Goal: Navigation & Orientation: Understand site structure

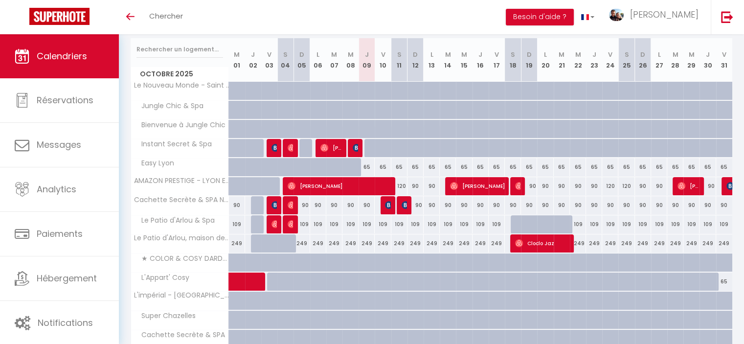
scroll to position [147, 0]
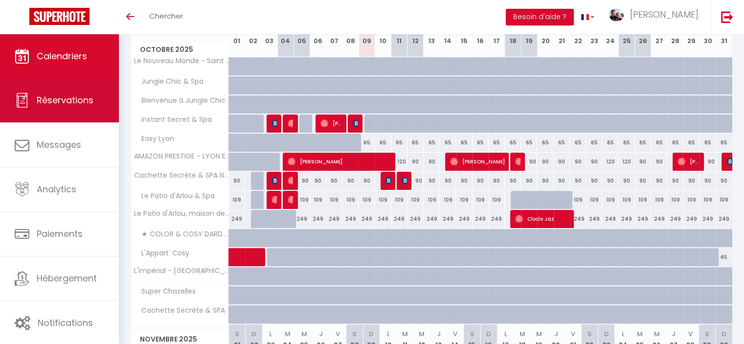
click at [57, 98] on span "Réservations" at bounding box center [65, 100] width 57 height 12
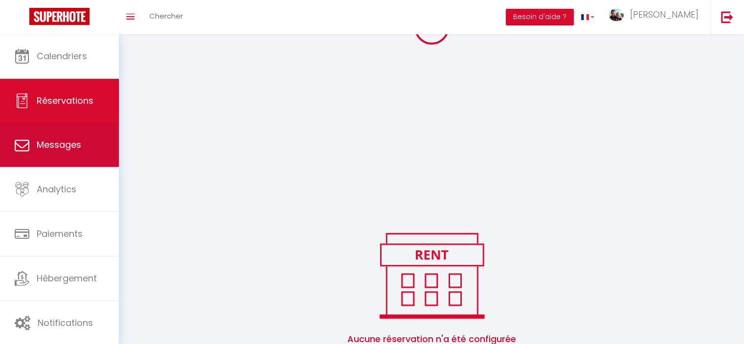
scroll to position [165, 0]
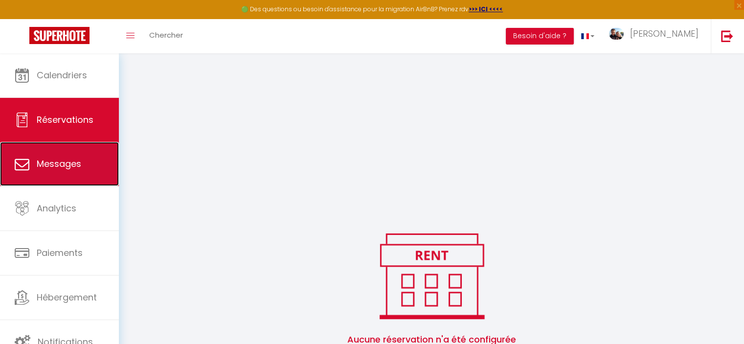
click at [69, 155] on link "Messages" at bounding box center [59, 164] width 119 height 44
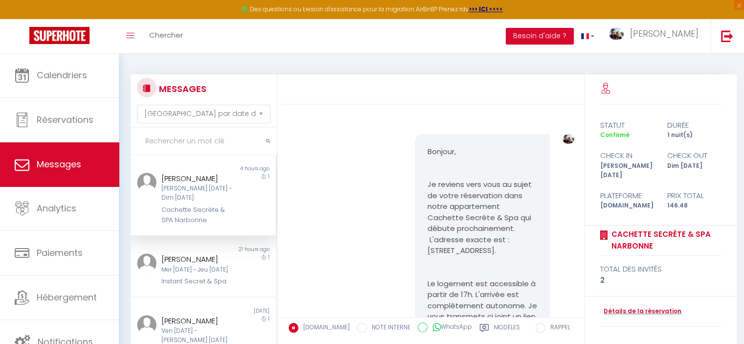
scroll to position [1157, 0]
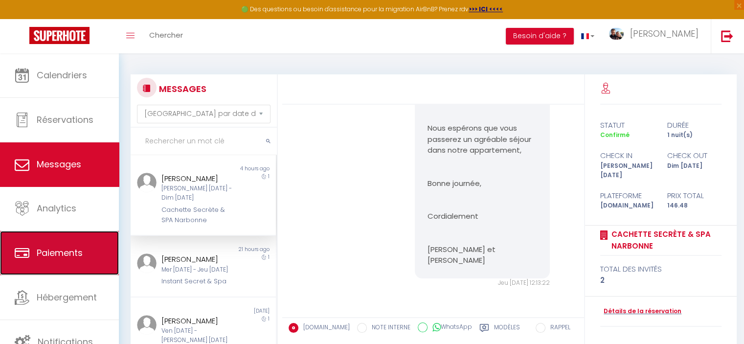
click at [86, 231] on link "Paiements" at bounding box center [59, 253] width 119 height 44
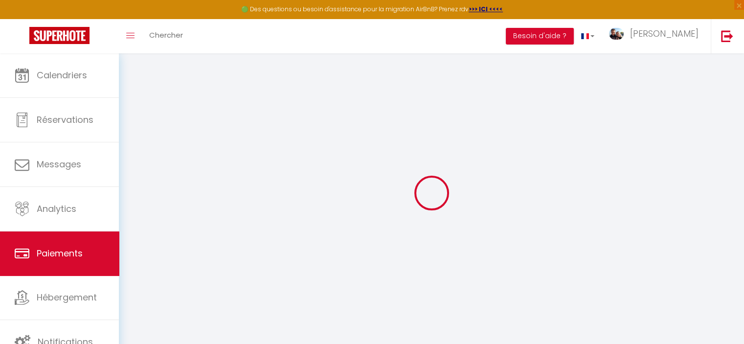
select select "2"
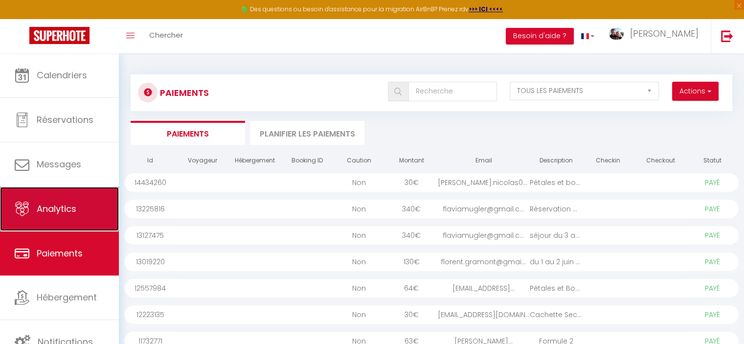
click at [47, 210] on span "Analytics" at bounding box center [57, 209] width 40 height 12
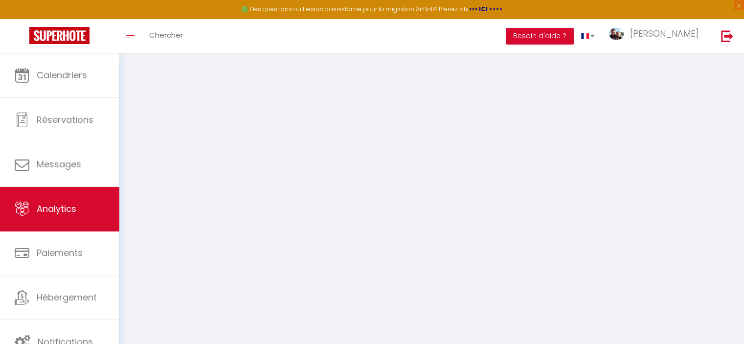
select select "2025"
select select "10"
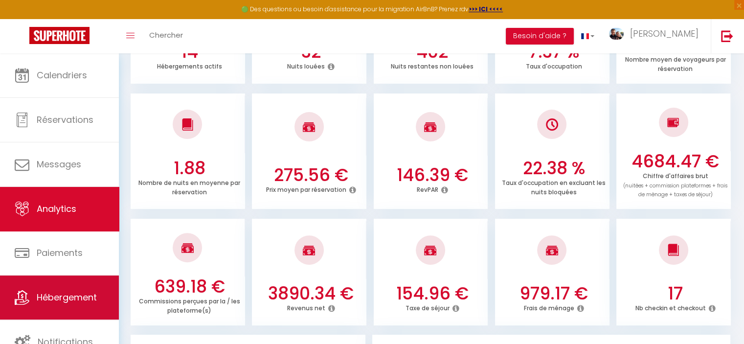
scroll to position [294, 0]
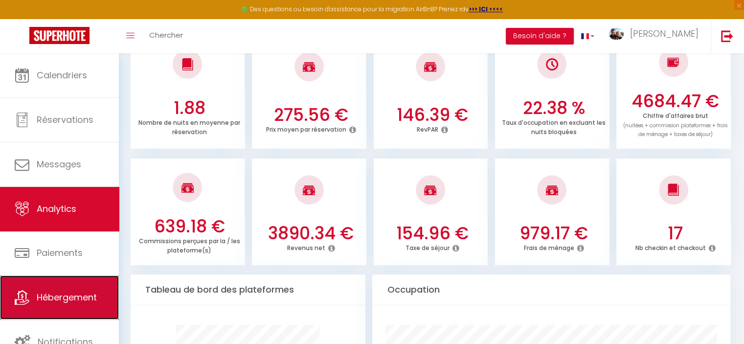
click at [48, 291] on span "Hébergement" at bounding box center [67, 297] width 60 height 12
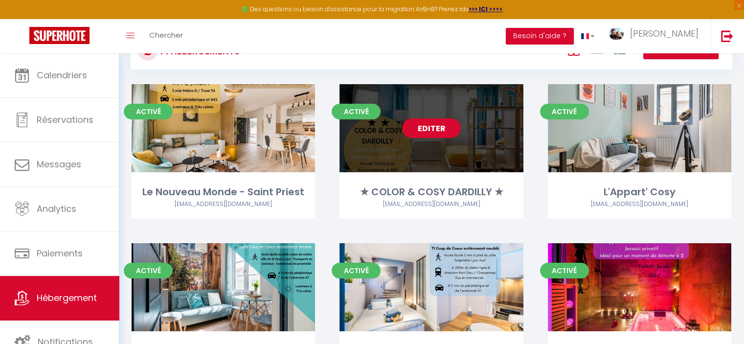
scroll to position [98, 0]
